Goal: Browse casually: Explore the website without a specific task or goal

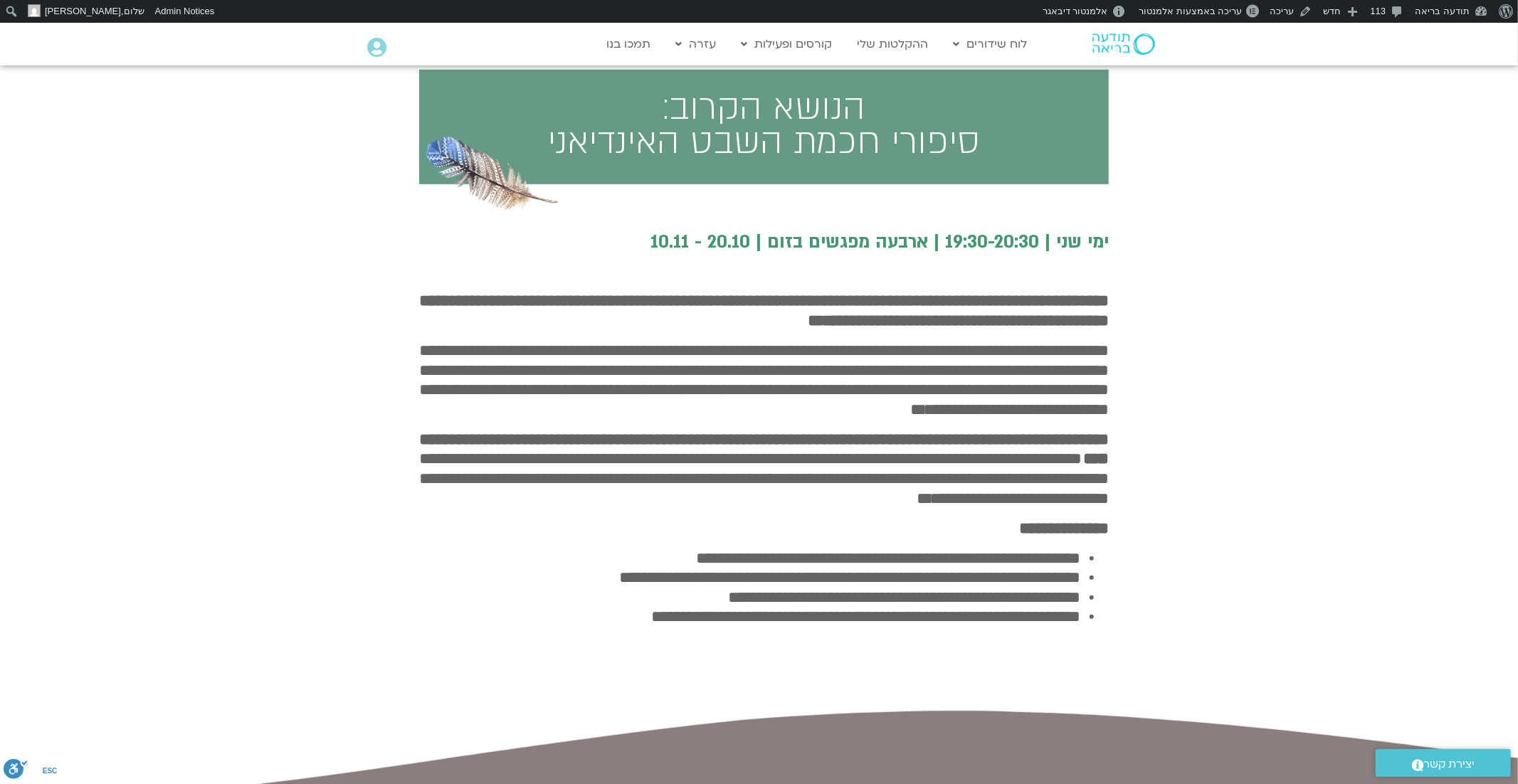
scroll to position [650, 0]
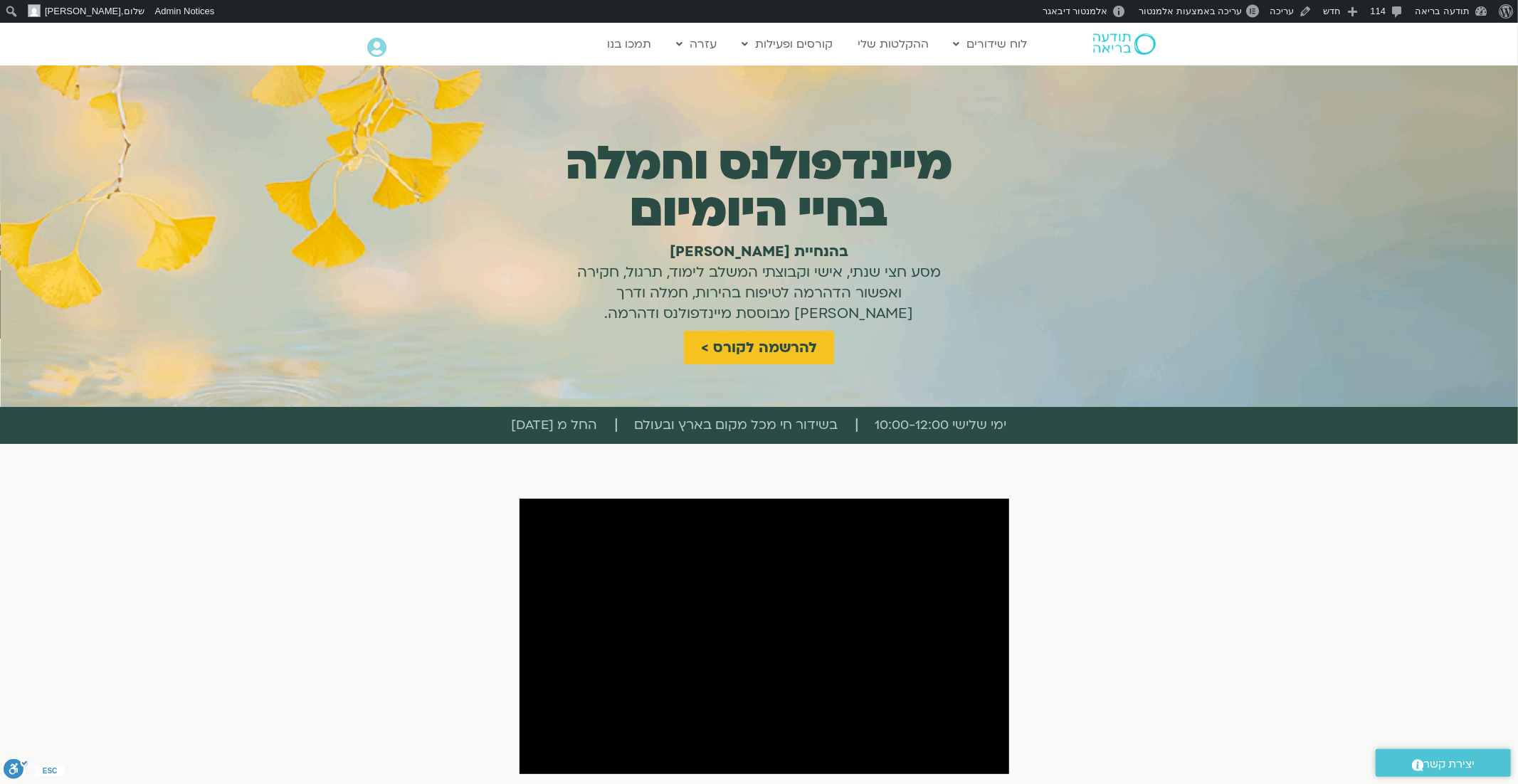
click at [1116, 35] on img at bounding box center [1124, 44] width 63 height 21
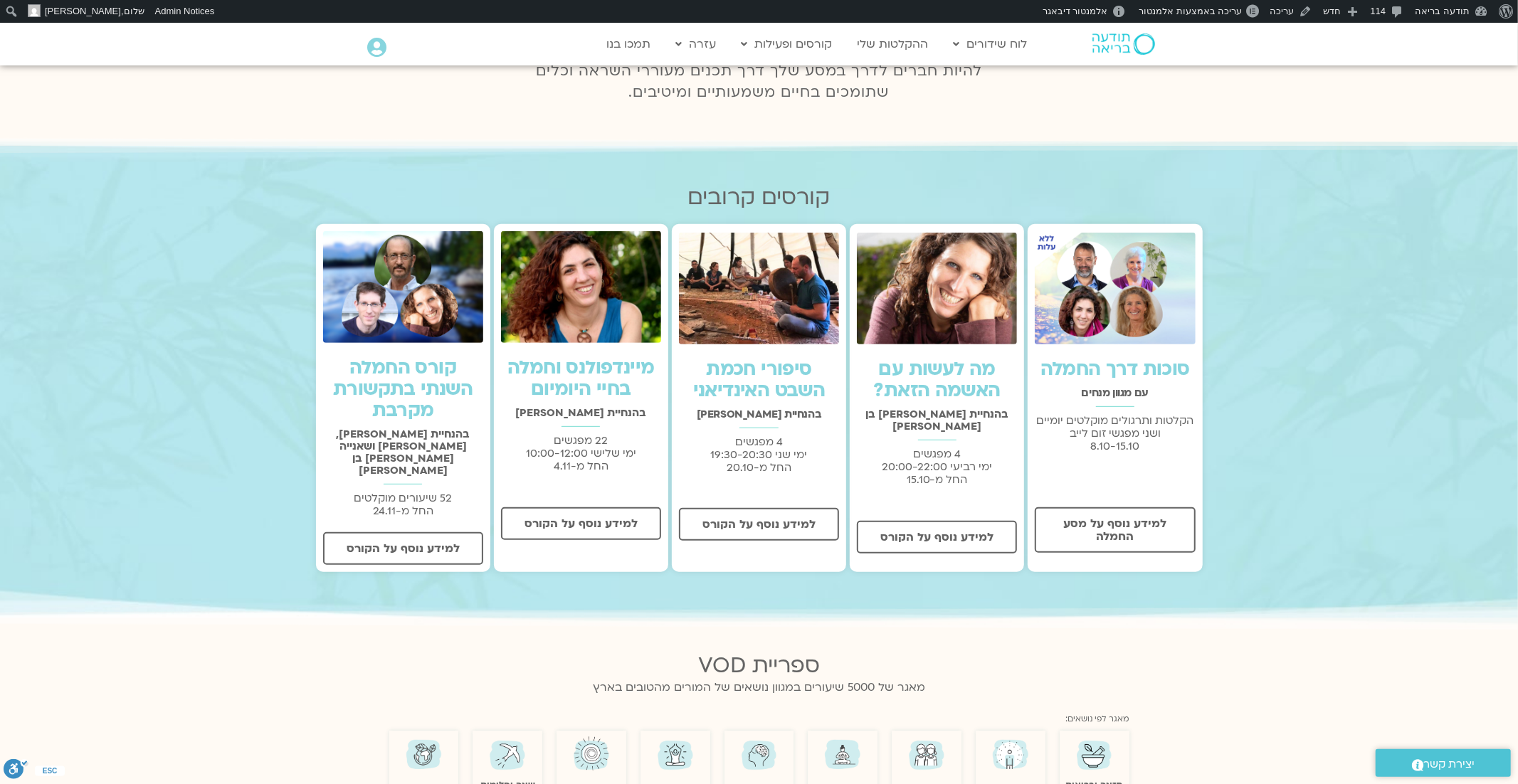
scroll to position [409, 0]
